Goal: Task Accomplishment & Management: Manage account settings

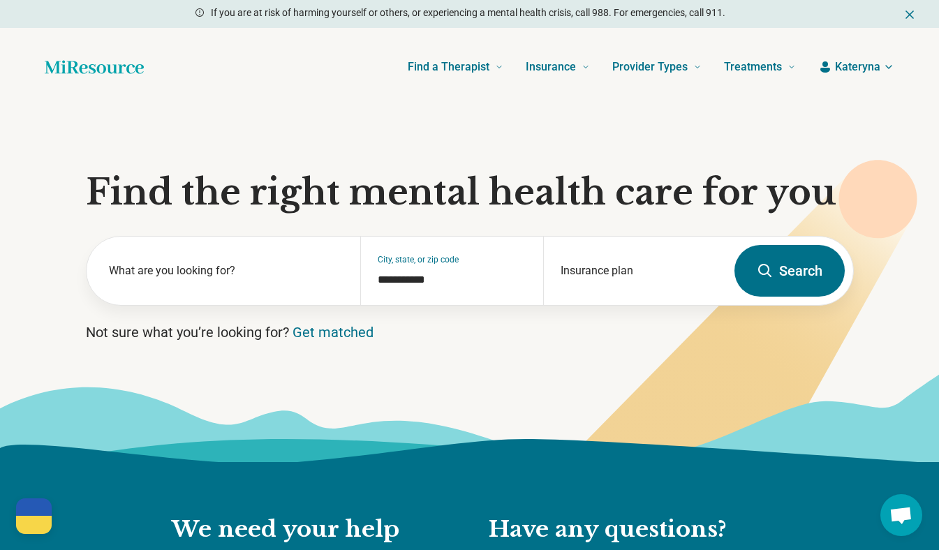
click at [853, 63] on span "Kateryna" at bounding box center [857, 67] width 45 height 17
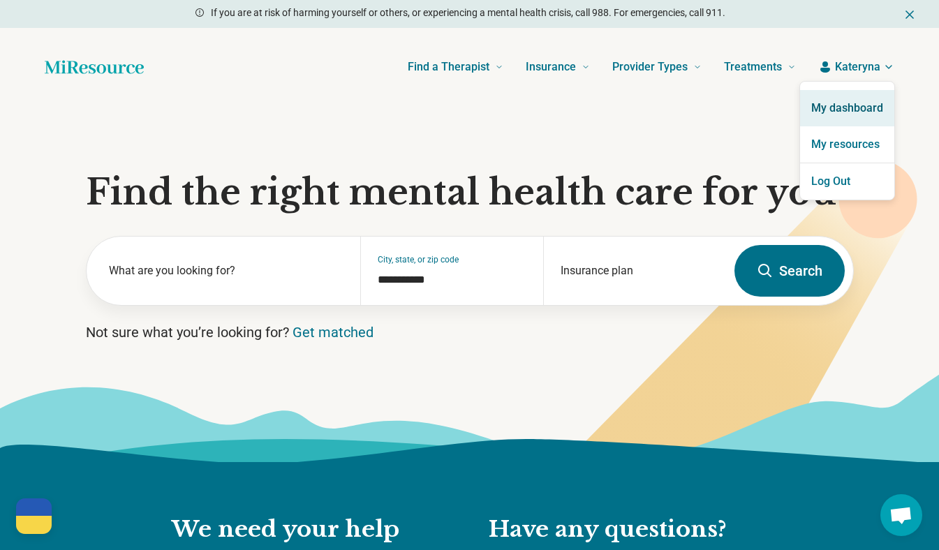
click at [852, 103] on link "My dashboard" at bounding box center [847, 108] width 94 height 36
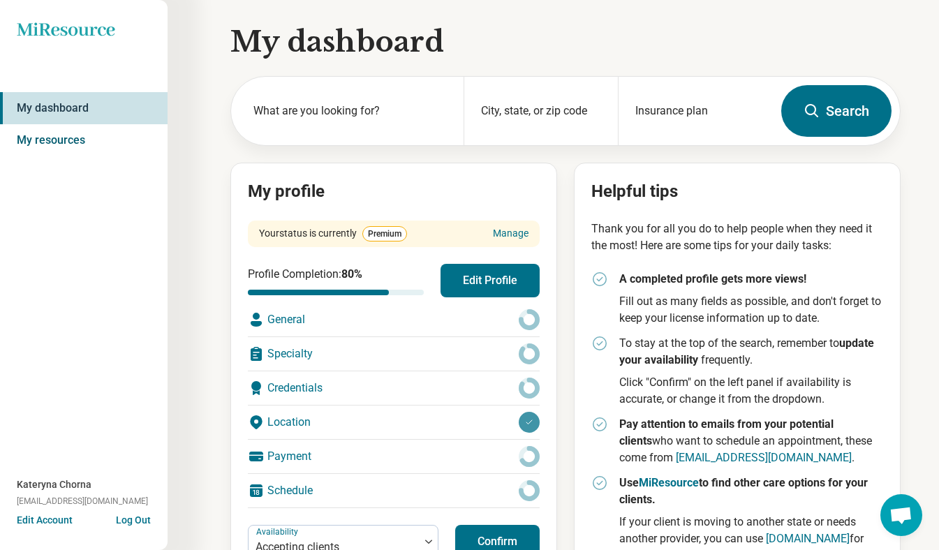
click at [65, 140] on link "My resources" at bounding box center [84, 140] width 168 height 32
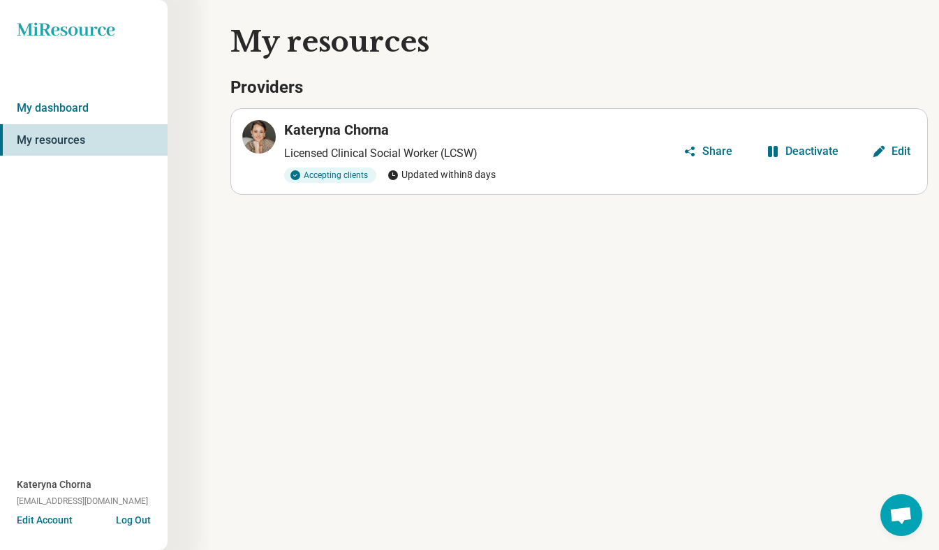
click at [335, 138] on h3 "Kateryna Chorna" at bounding box center [336, 130] width 105 height 20
click at [902, 151] on div "Edit" at bounding box center [901, 151] width 19 height 11
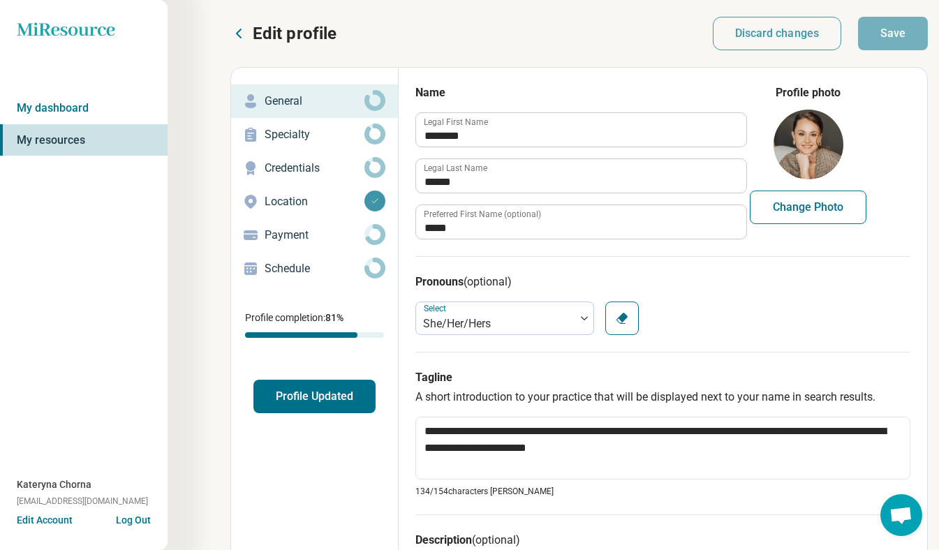
click at [305, 137] on p "Specialty" at bounding box center [315, 134] width 100 height 17
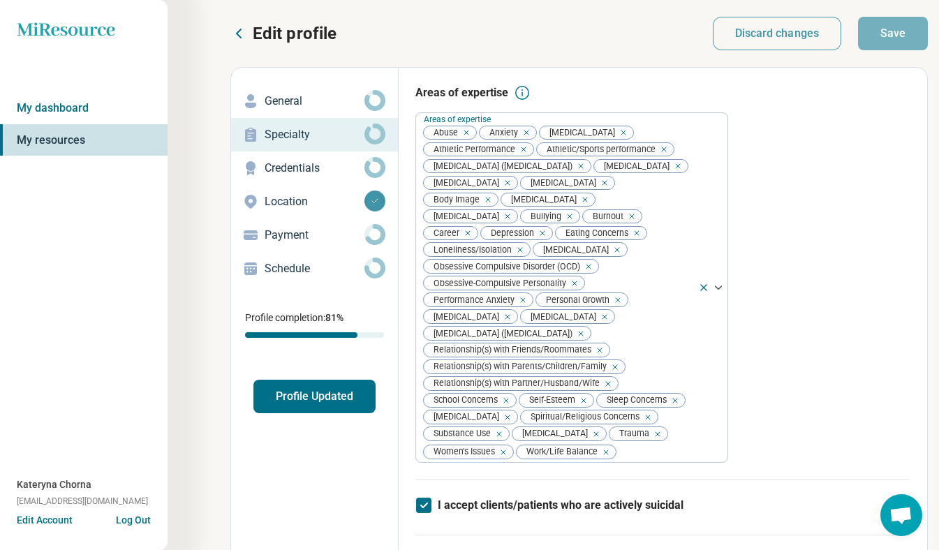
click at [305, 164] on p "Credentials" at bounding box center [315, 168] width 100 height 17
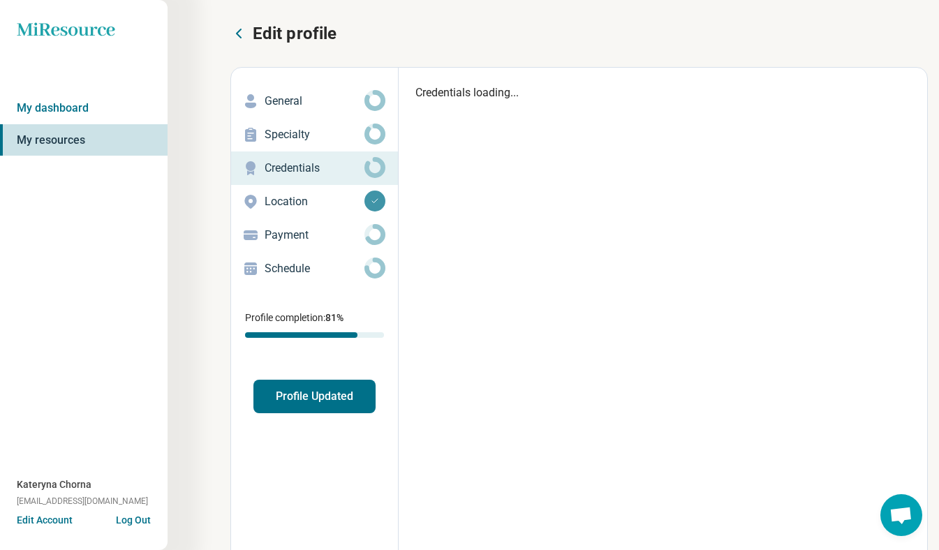
type textarea "*"
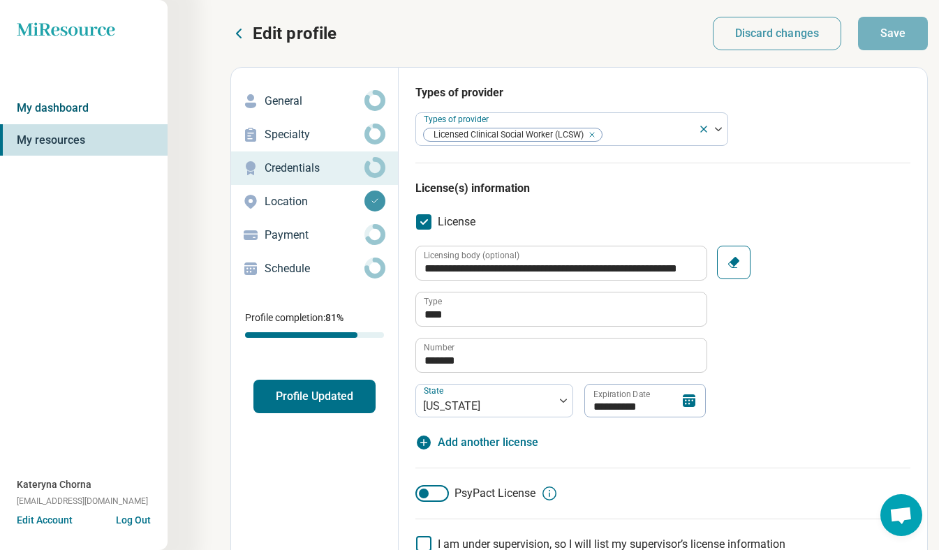
click at [68, 105] on link "My dashboard" at bounding box center [84, 108] width 168 height 32
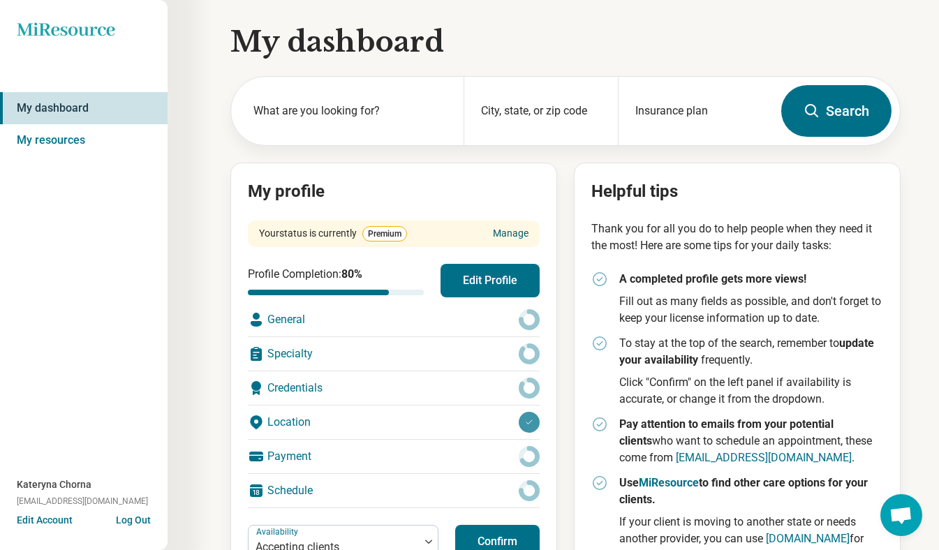
click at [510, 230] on link "Manage" at bounding box center [511, 233] width 36 height 15
